Goal: Information Seeking & Learning: Learn about a topic

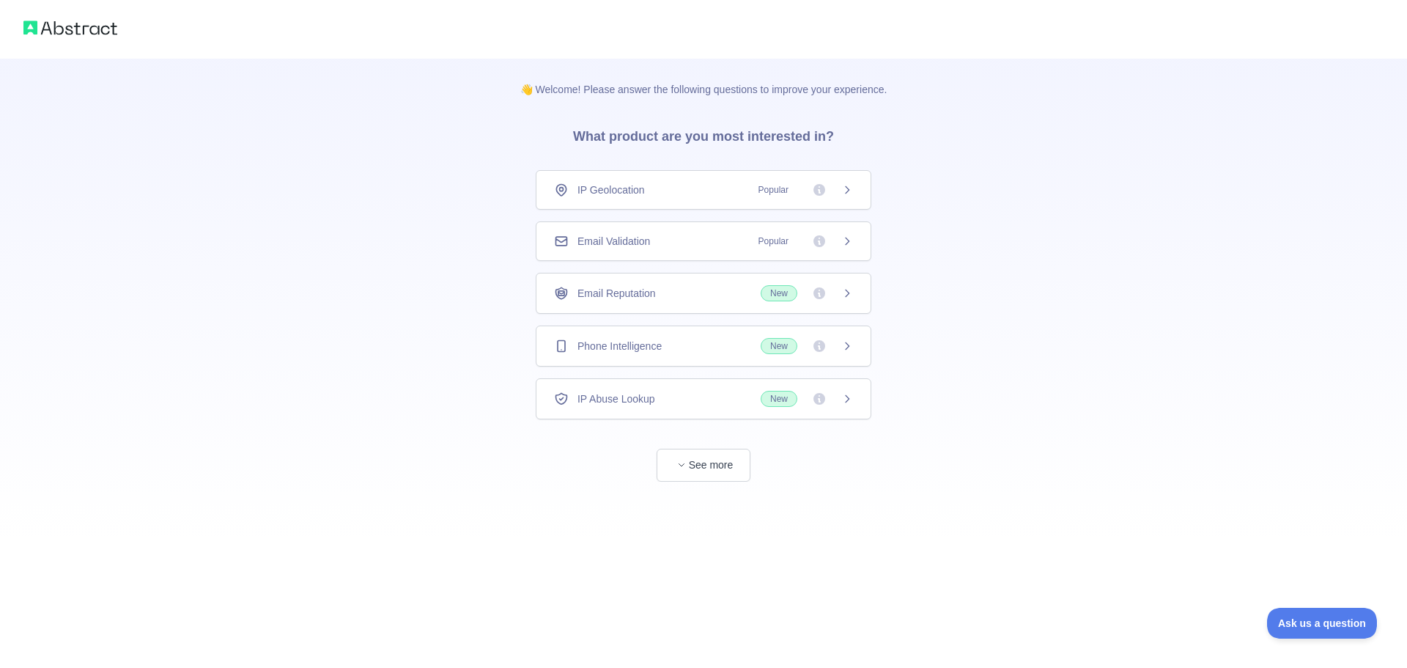
click at [770, 193] on span "Popular" at bounding box center [774, 189] width 48 height 15
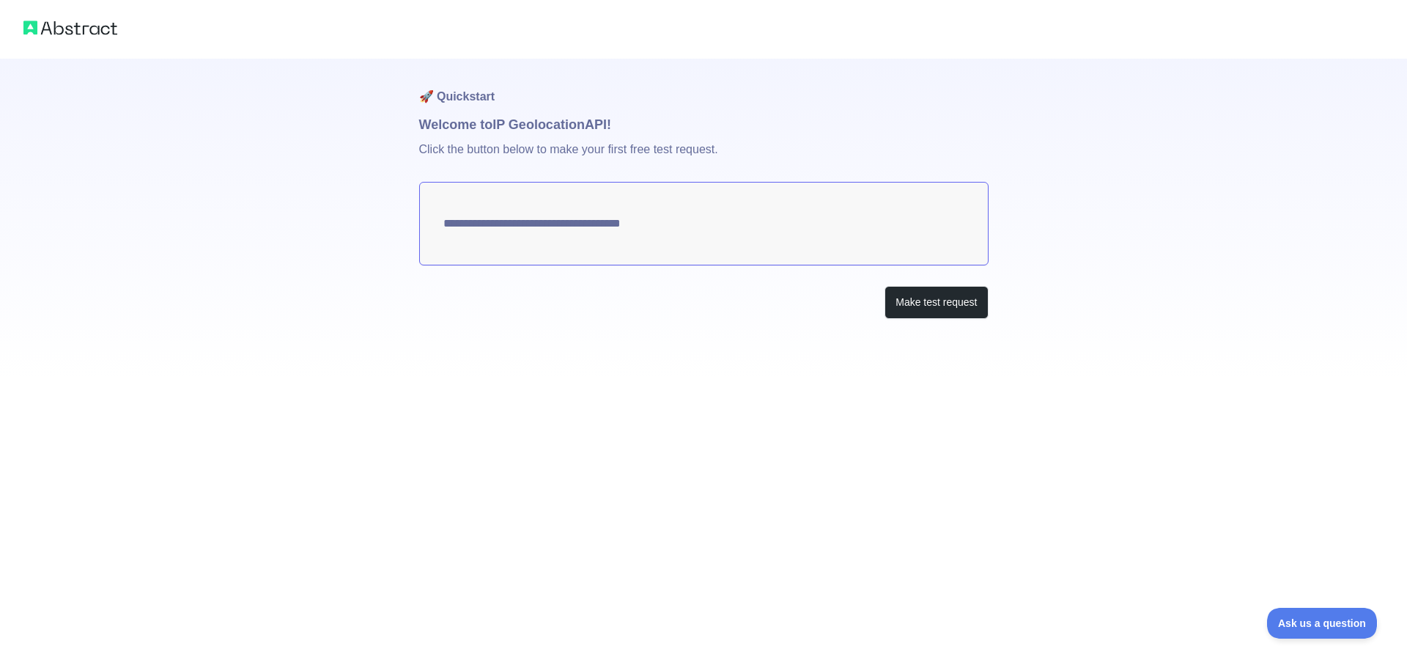
type textarea "**********"
click at [927, 303] on button "Make test request" at bounding box center [935, 302] width 103 height 33
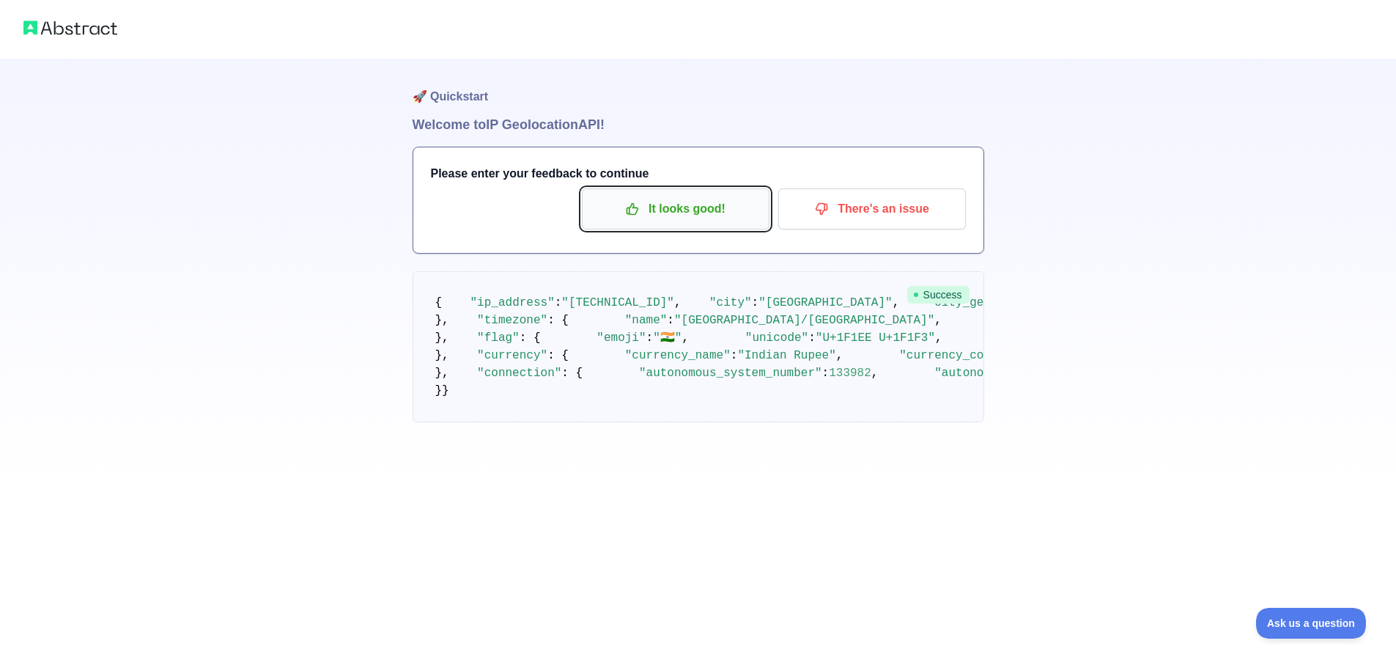
click at [659, 210] on p "It looks good!" at bounding box center [676, 208] width 166 height 25
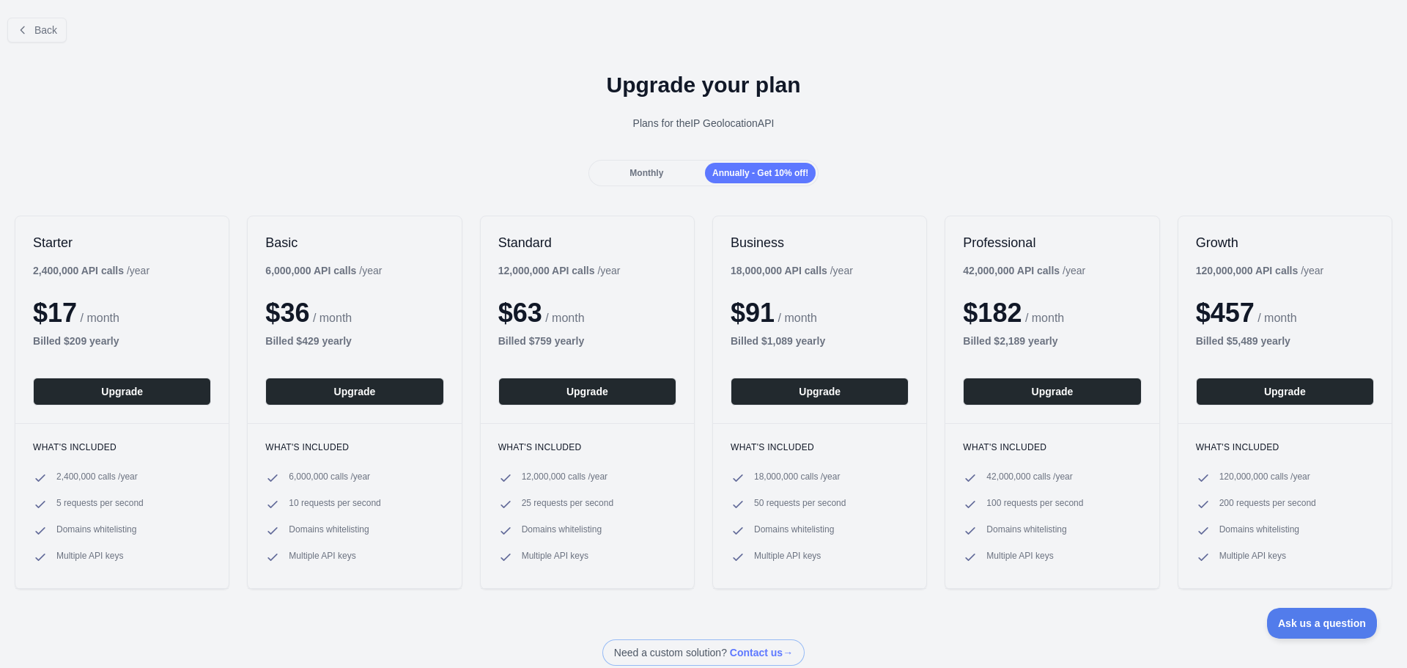
click at [651, 170] on span "Monthly" at bounding box center [646, 173] width 34 height 10
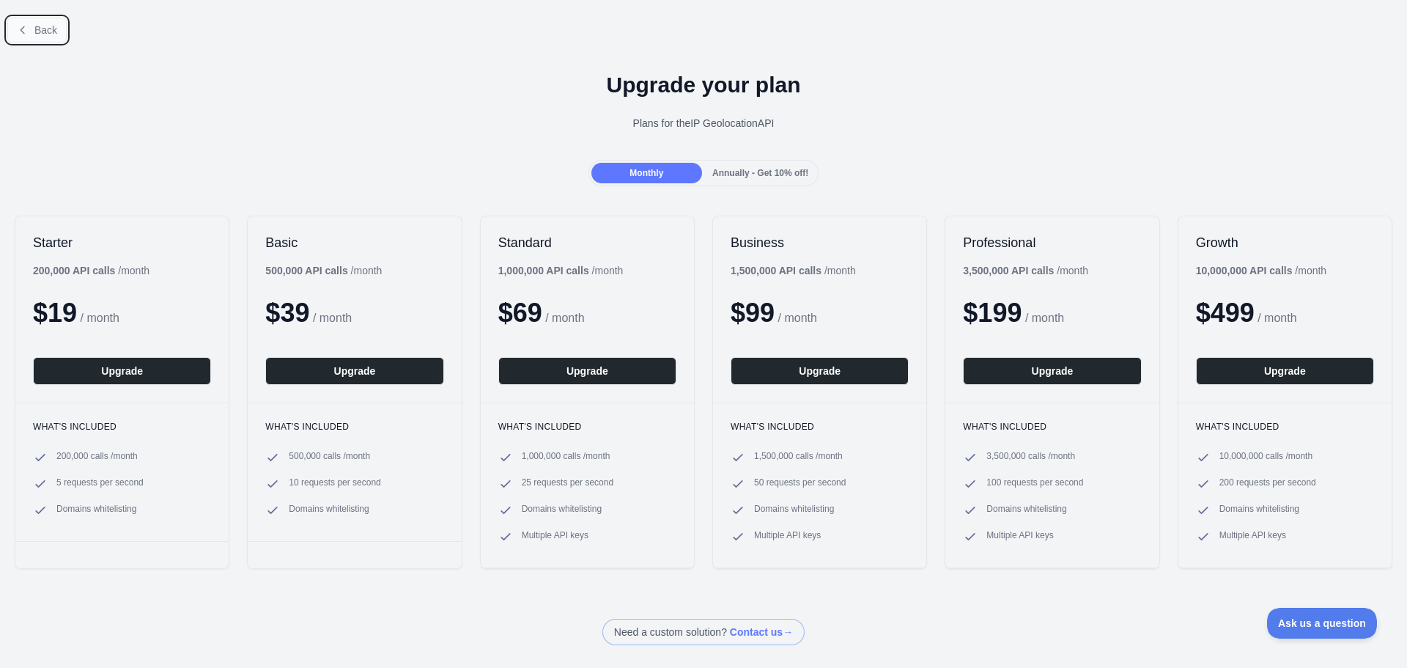
click at [44, 35] on span "Back" at bounding box center [45, 30] width 23 height 12
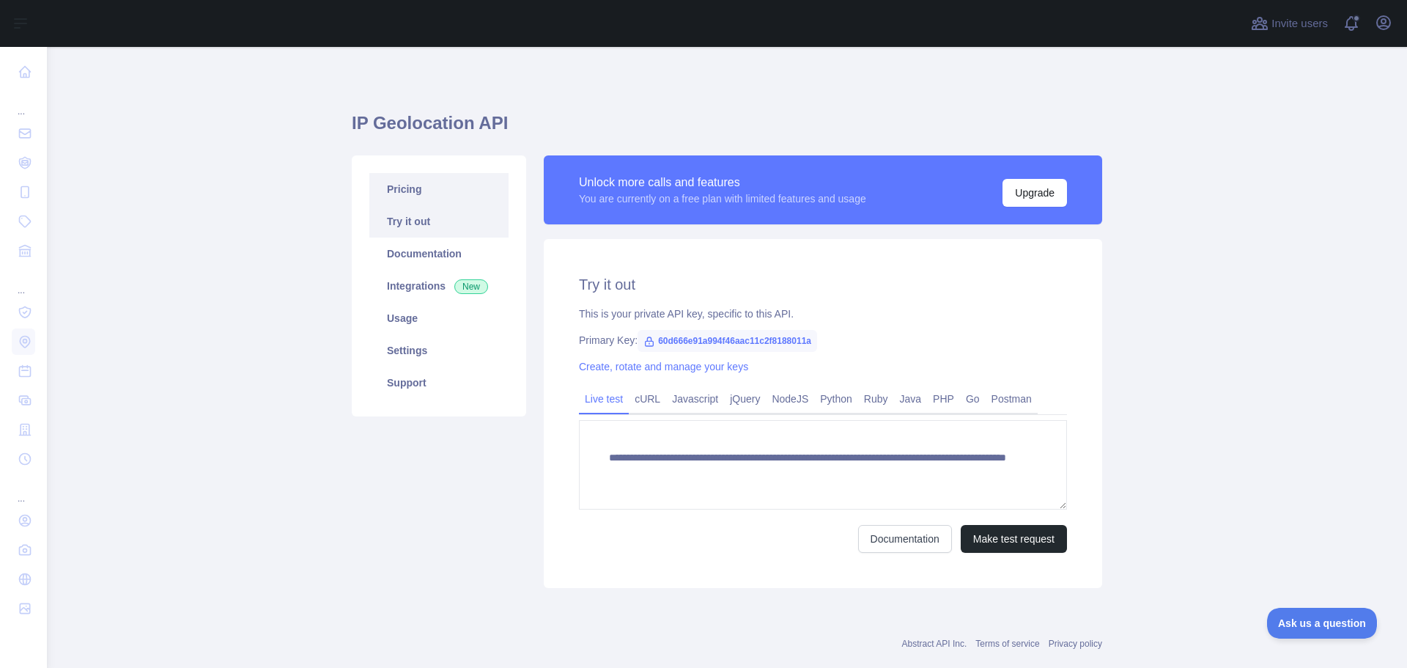
click at [435, 198] on link "Pricing" at bounding box center [438, 189] width 139 height 32
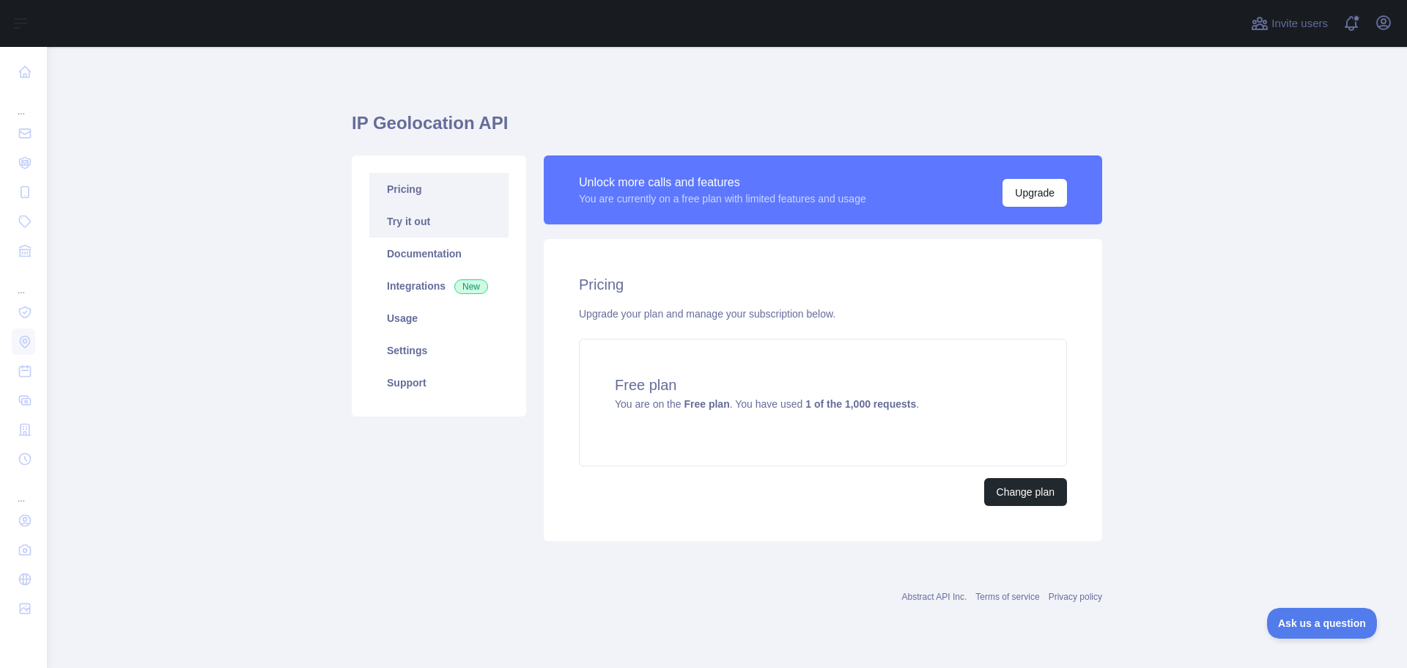
click at [393, 226] on link "Try it out" at bounding box center [438, 221] width 139 height 32
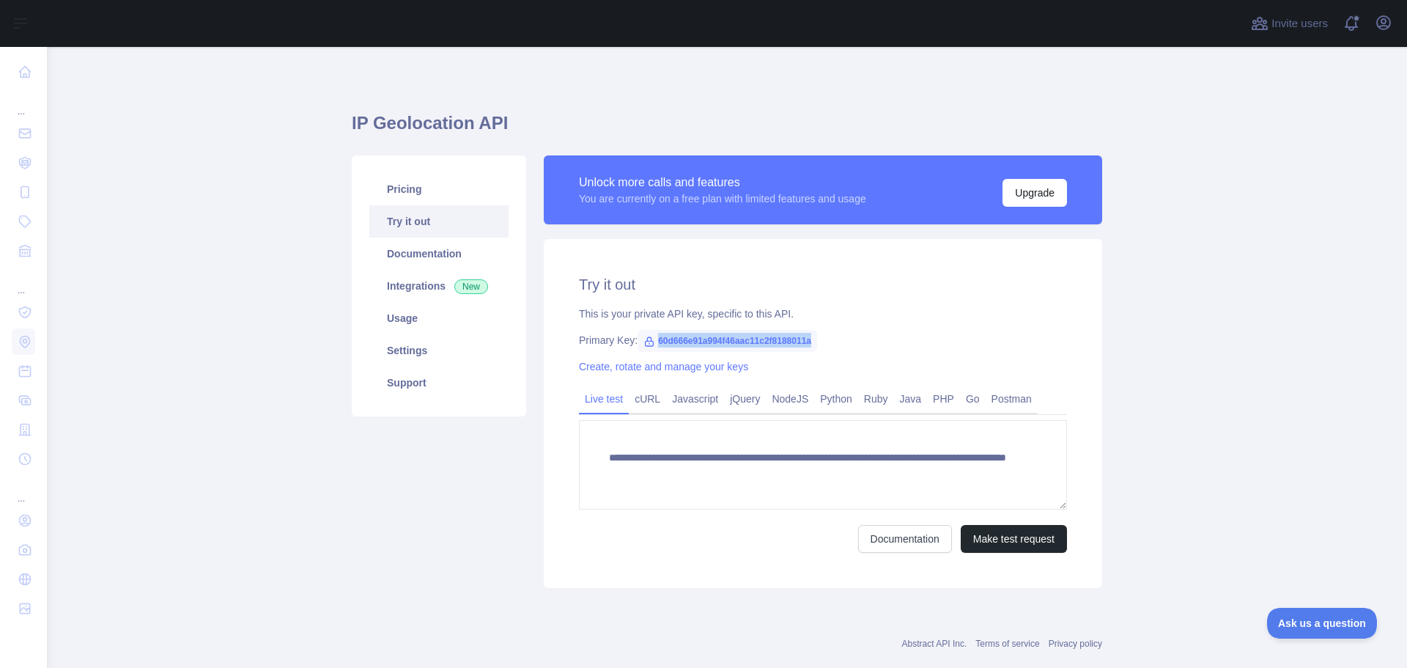
drag, startPoint x: 648, startPoint y: 339, endPoint x: 830, endPoint y: 337, distance: 182.5
click at [830, 337] on div "Primary Key: 60d666e91a994f46aac11c2f8188011a" at bounding box center [823, 340] width 488 height 15
copy span "60d666e91a994f46aac11c2f8188011a"
click at [646, 407] on link "cURL" at bounding box center [647, 398] width 37 height 23
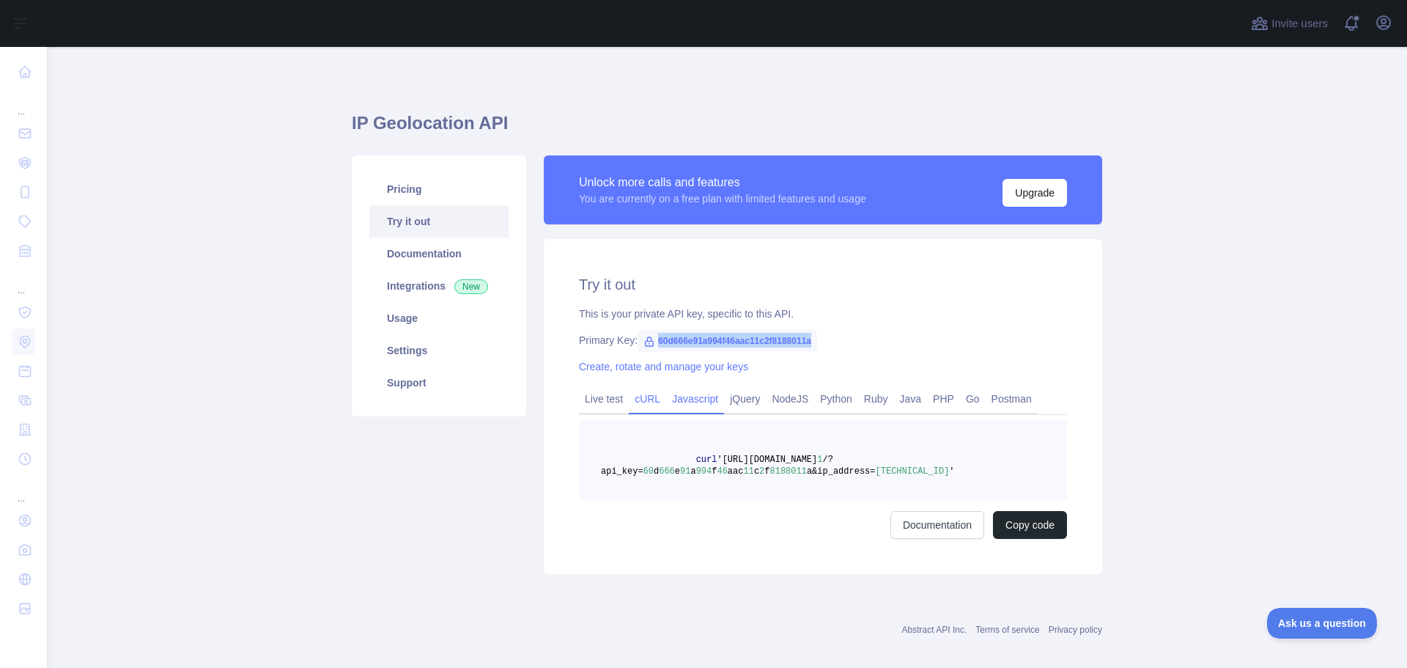
click at [697, 397] on link "Javascript" at bounding box center [695, 398] width 58 height 23
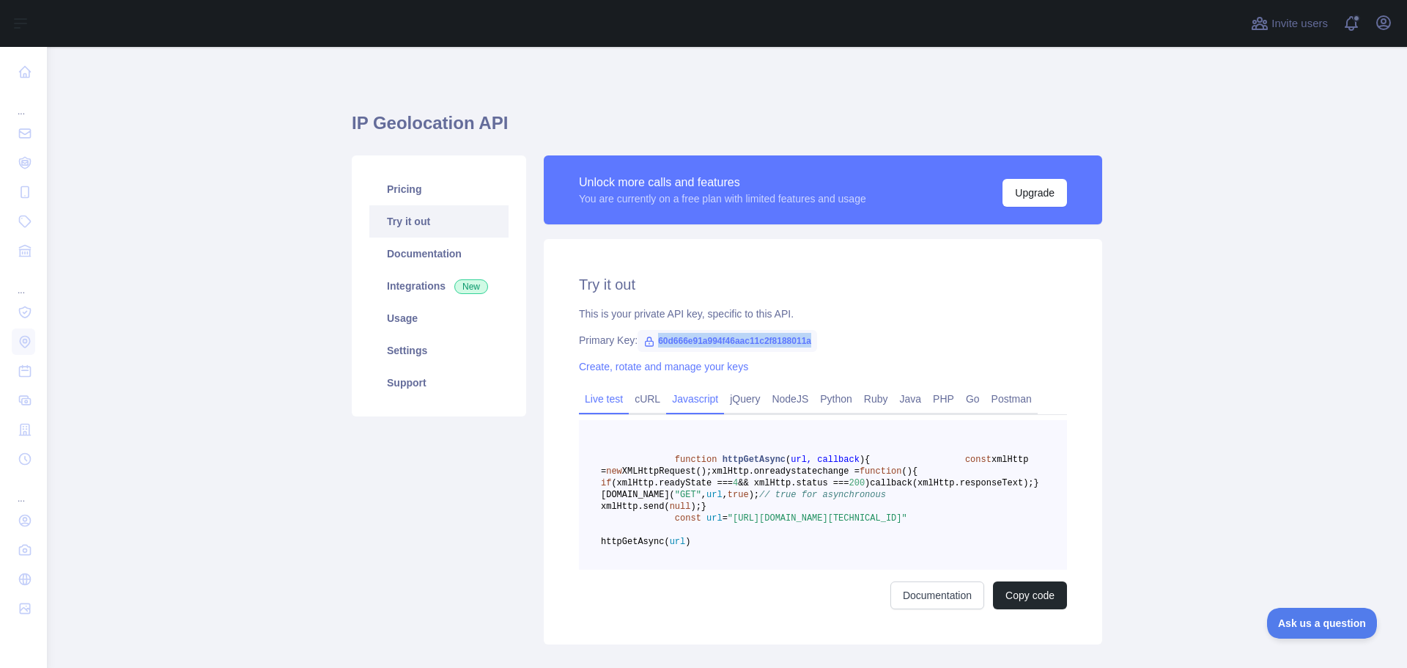
click at [599, 394] on link "Live test" at bounding box center [604, 398] width 50 height 23
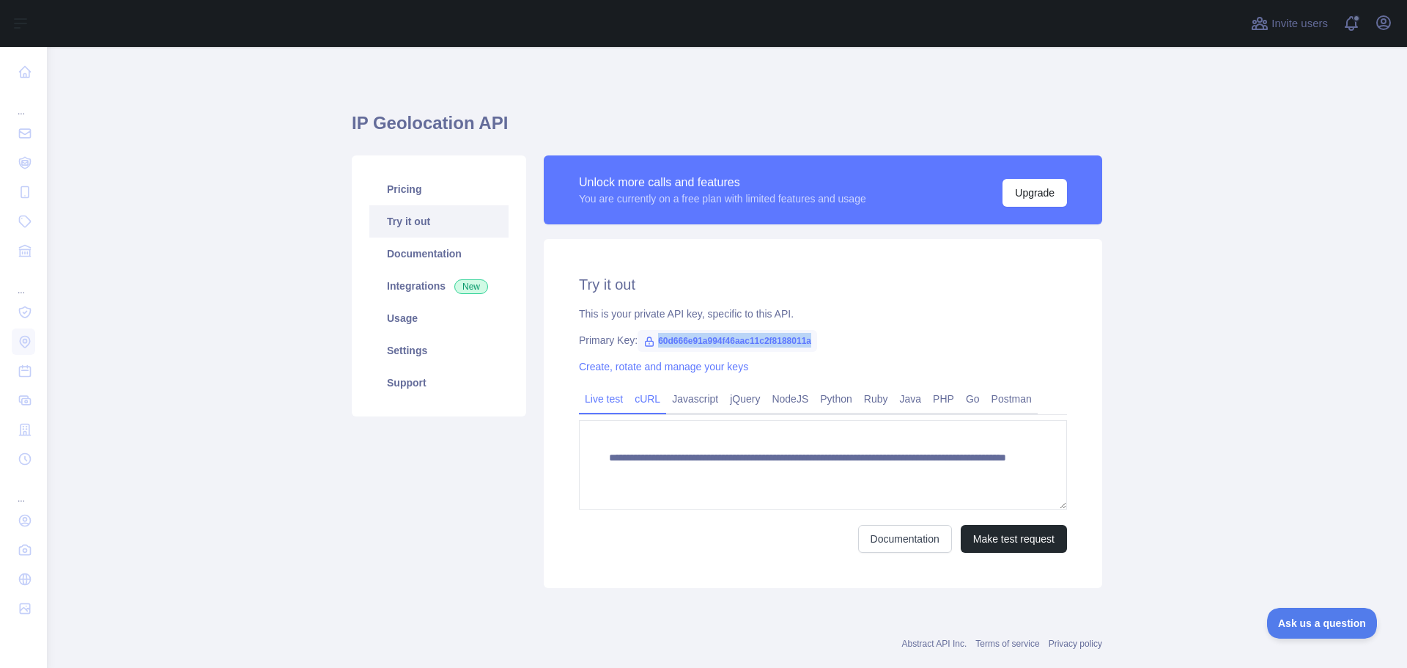
click at [642, 397] on link "cURL" at bounding box center [647, 398] width 37 height 23
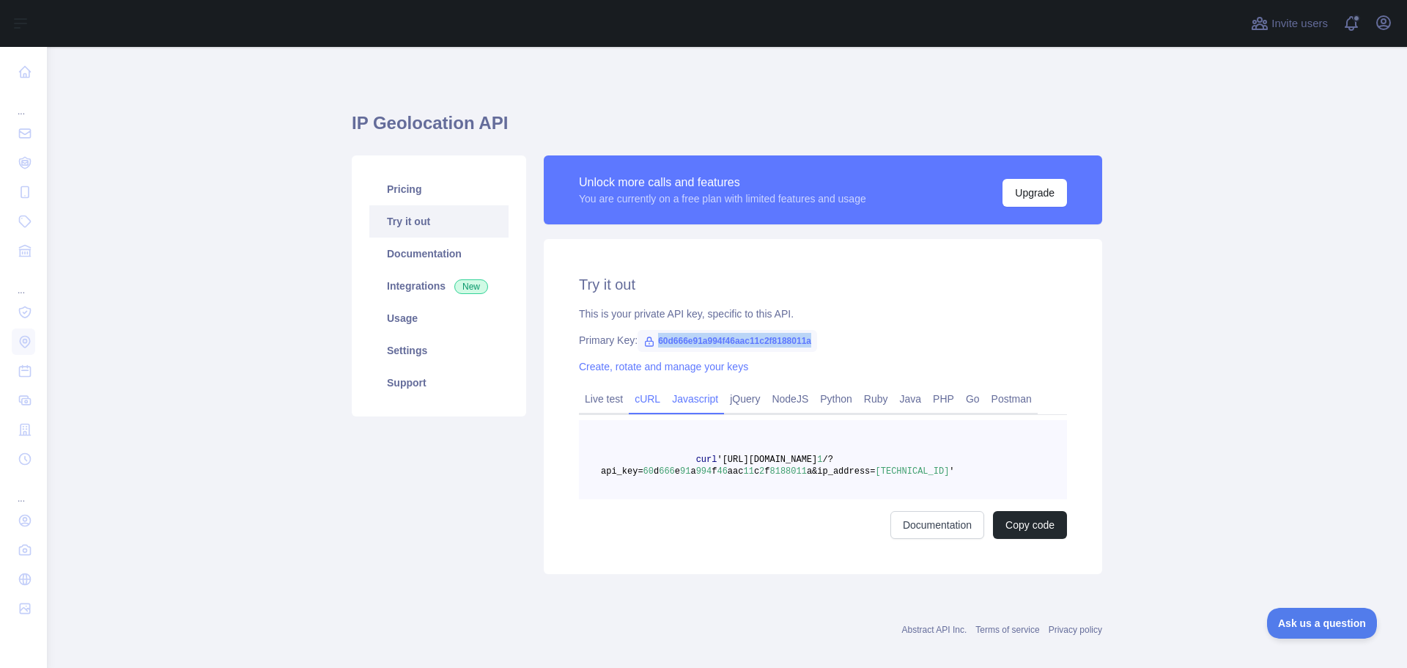
click at [695, 397] on link "Javascript" at bounding box center [695, 398] width 58 height 23
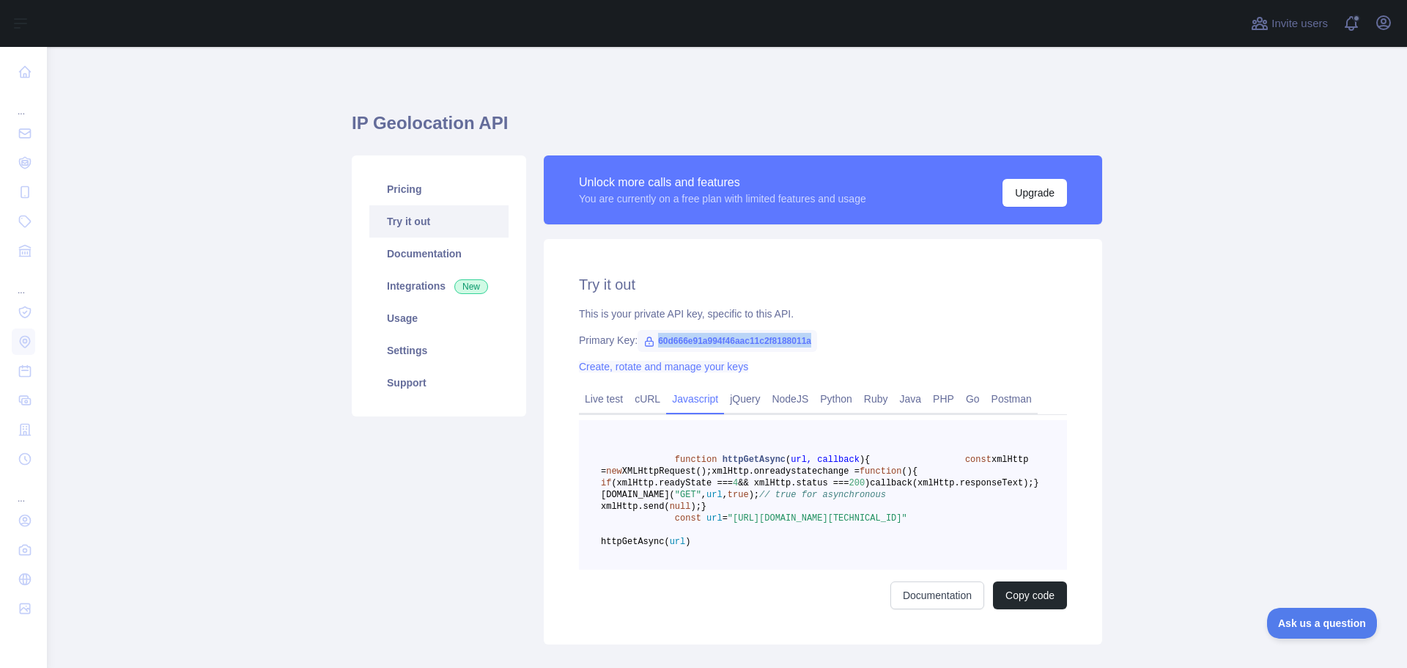
copy span "60d666e91a994f46aac11c2f8188011a"
click at [402, 319] on link "Usage" at bounding box center [438, 318] width 139 height 32
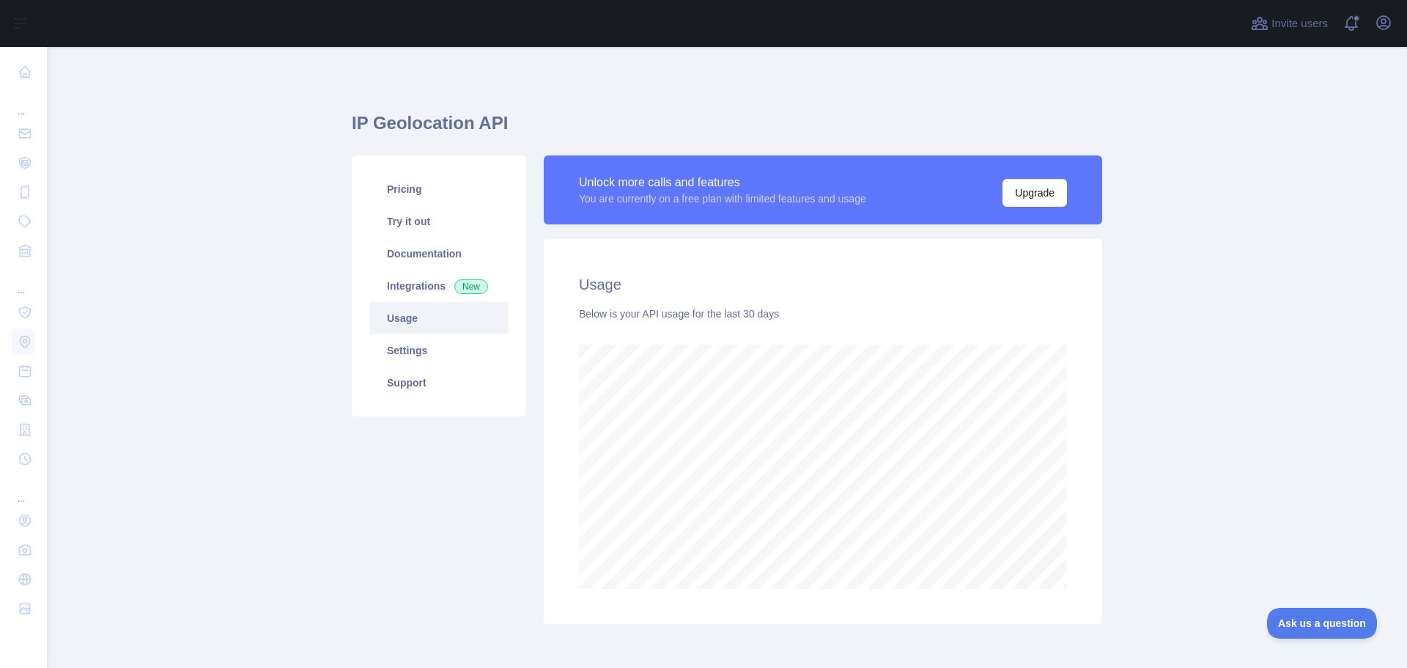
scroll to position [621, 1349]
click at [468, 196] on link "Pricing" at bounding box center [438, 189] width 139 height 32
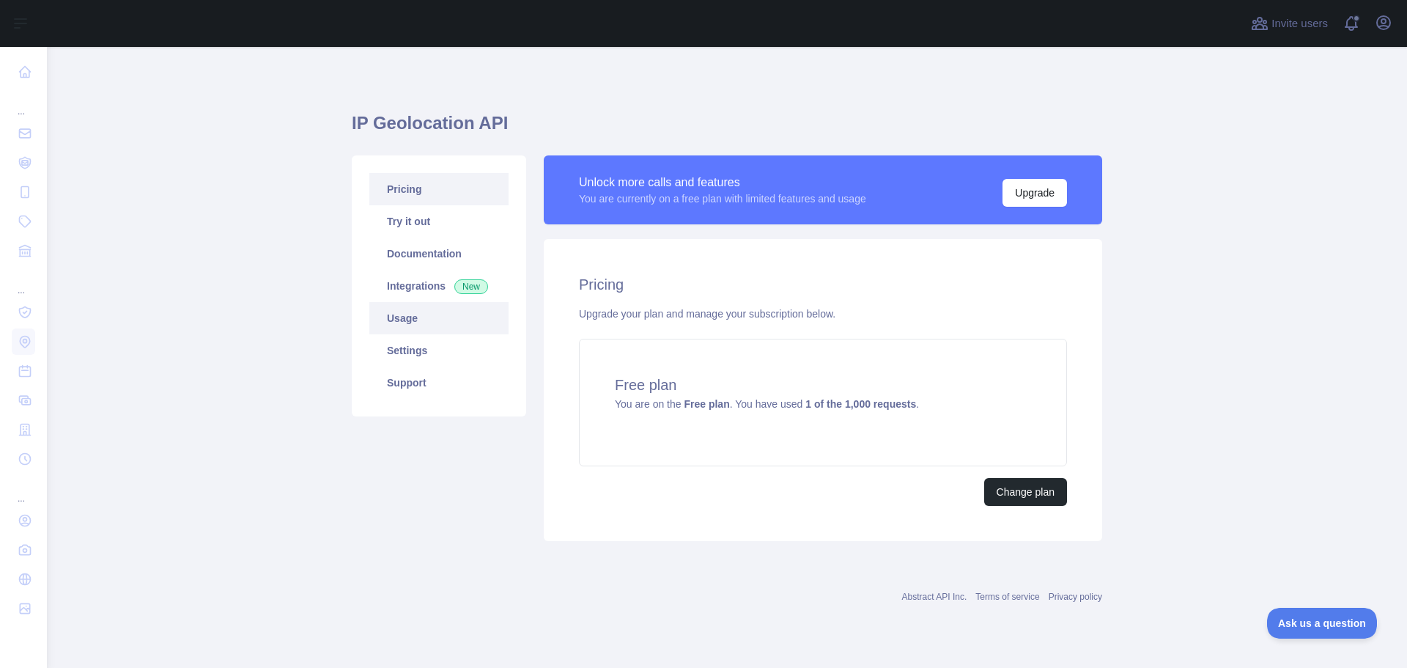
click at [415, 328] on link "Usage" at bounding box center [438, 318] width 139 height 32
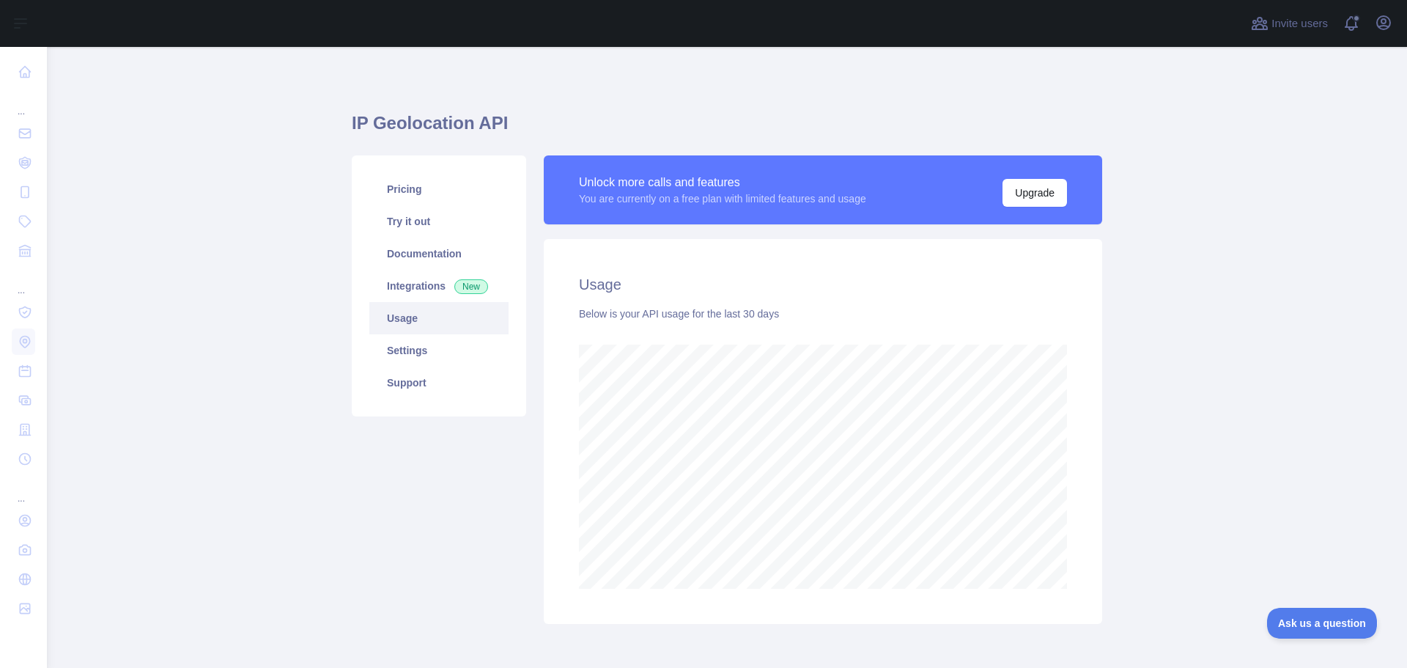
scroll to position [621, 1349]
click at [423, 353] on link "Settings" at bounding box center [438, 350] width 139 height 32
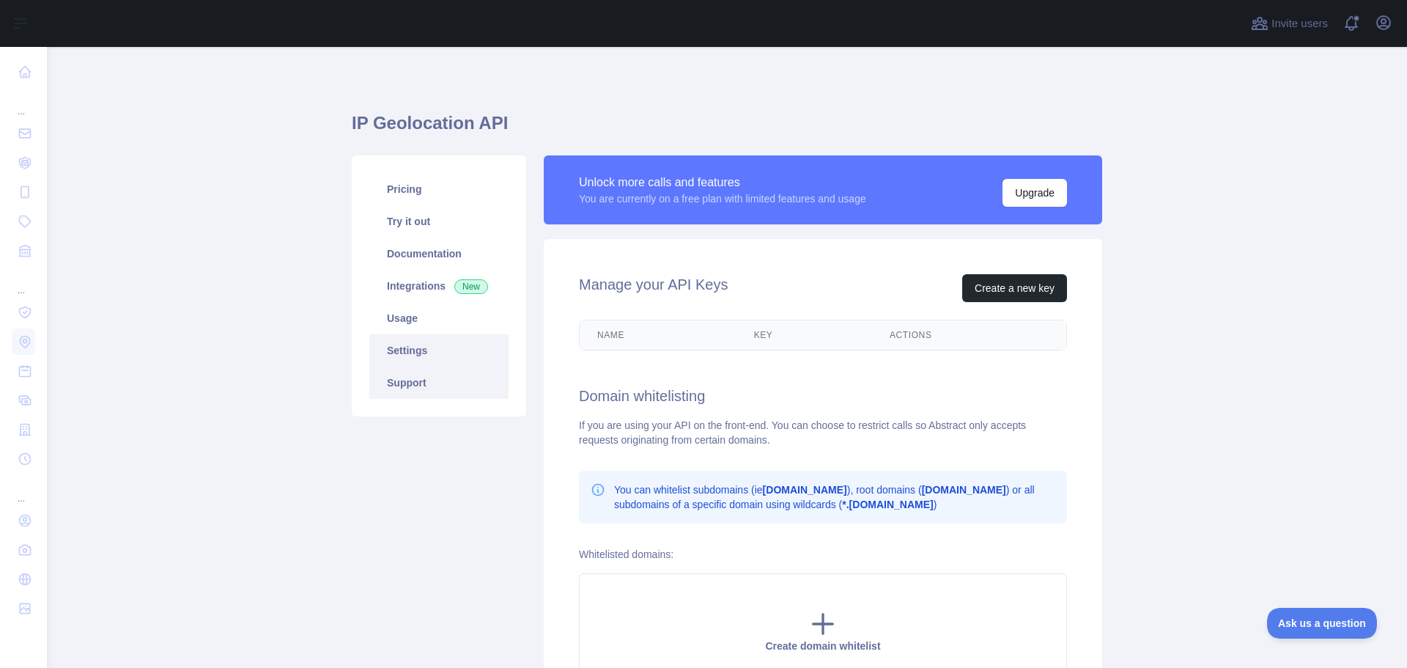
click at [415, 377] on link "Support" at bounding box center [438, 382] width 139 height 32
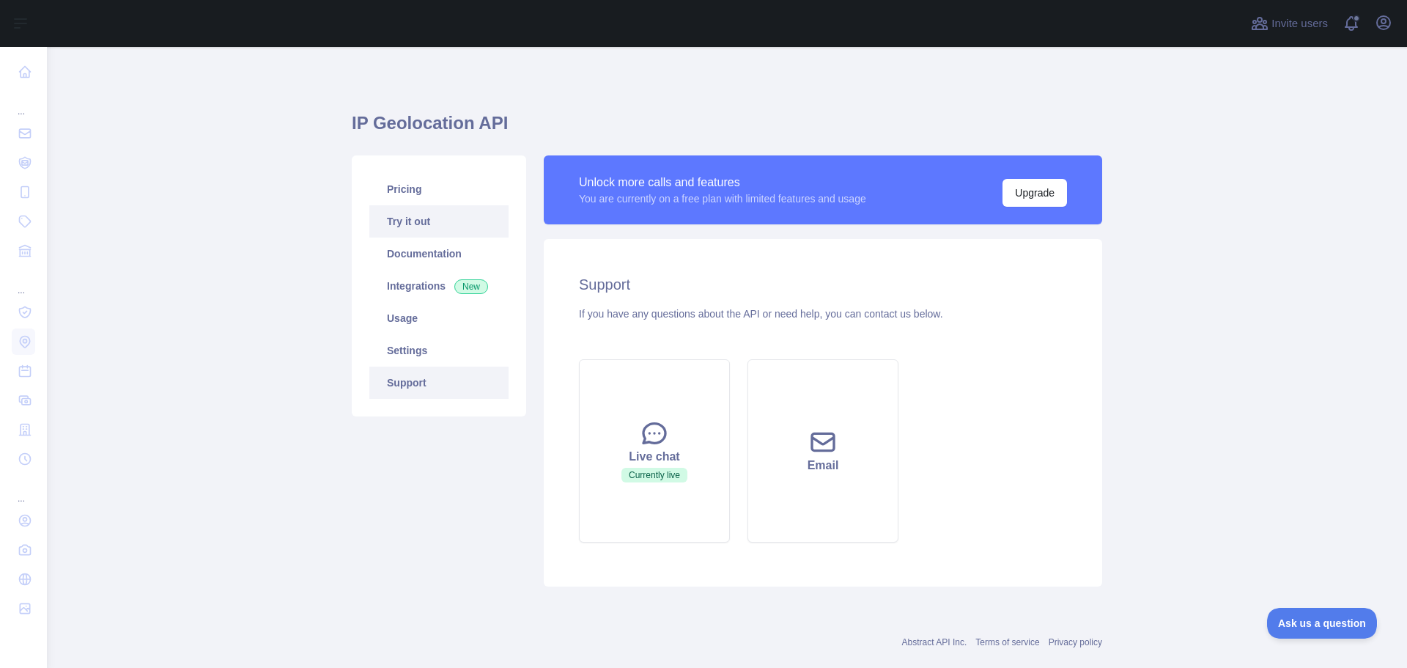
click at [431, 226] on link "Try it out" at bounding box center [438, 221] width 139 height 32
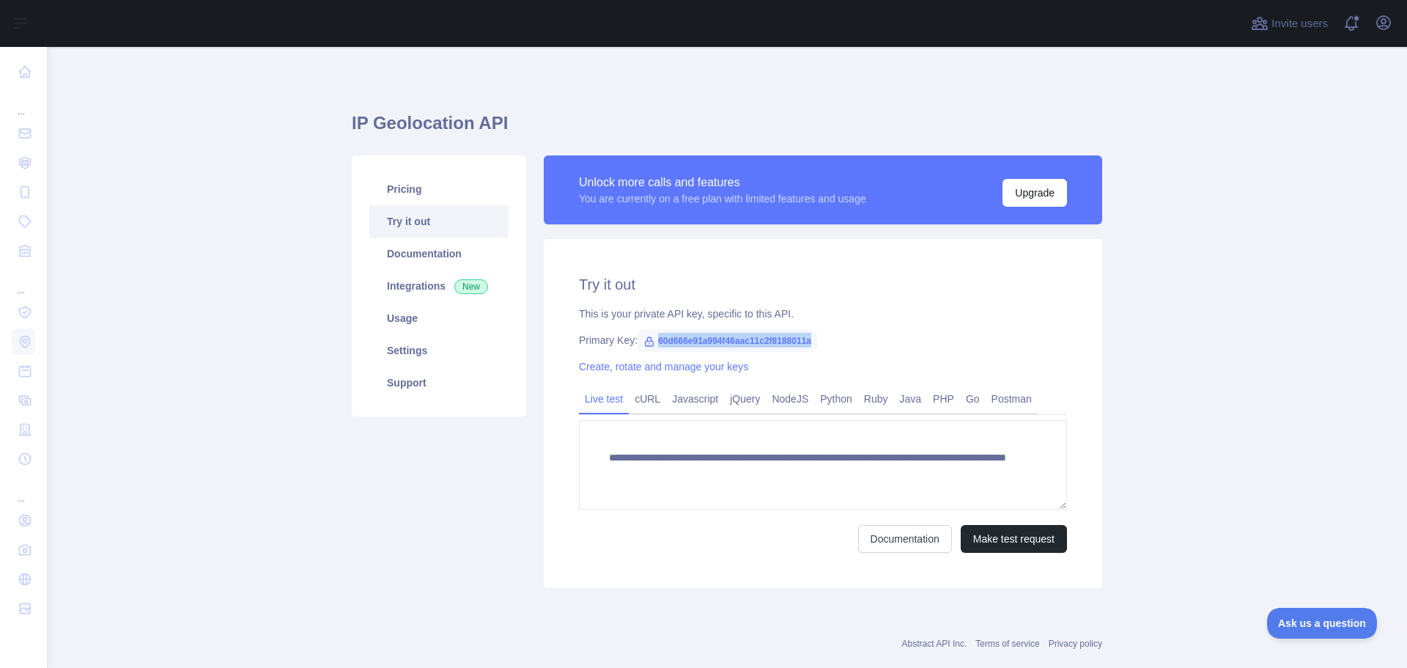
drag, startPoint x: 648, startPoint y: 338, endPoint x: 829, endPoint y: 334, distance: 181.0
click at [829, 334] on div "Primary Key: 60d666e91a994f46aac11c2f8188011a" at bounding box center [823, 340] width 488 height 15
copy span "60d666e91a994f46aac11c2f8188011a"
